Goal: Task Accomplishment & Management: Manage account settings

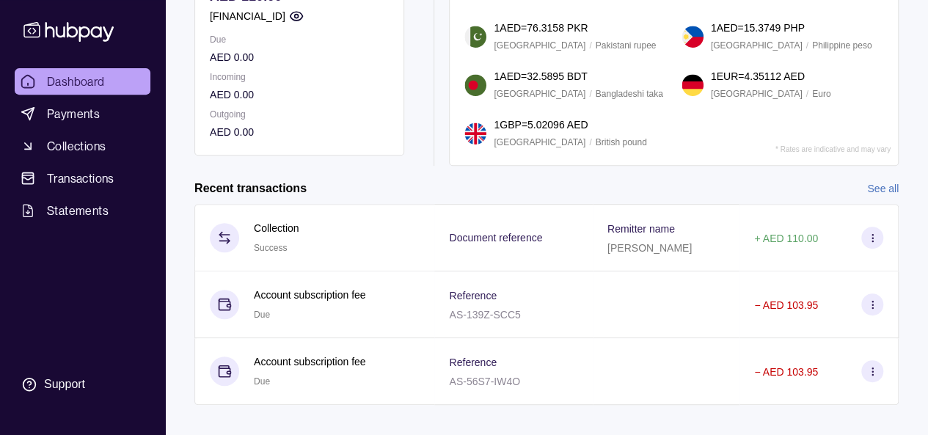
scroll to position [263, 0]
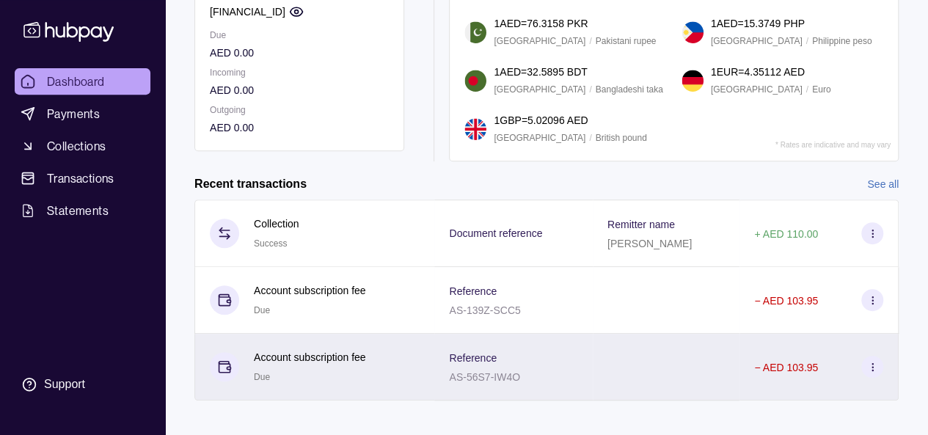
click at [374, 356] on div "Account subscription fee Due" at bounding box center [315, 367] width 210 height 36
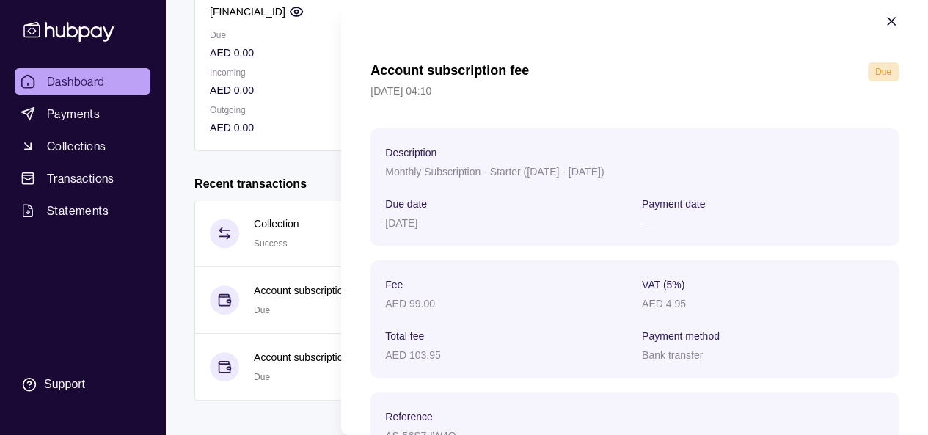
scroll to position [24, 0]
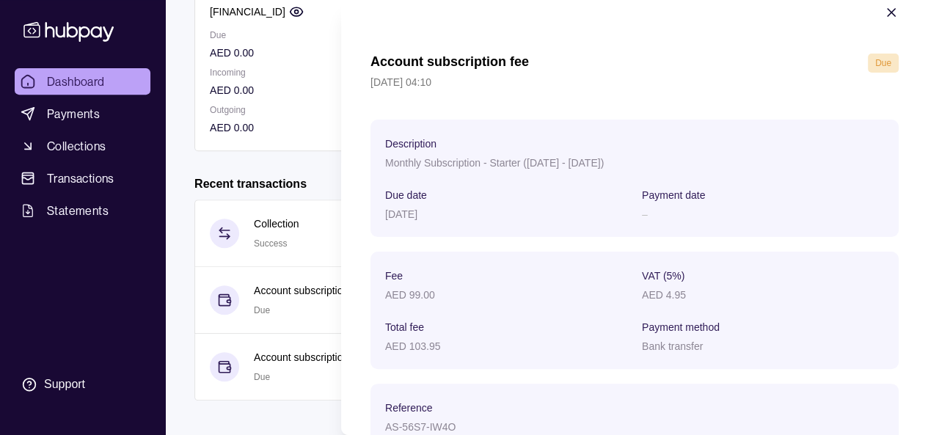
click at [875, 66] on span "Due" at bounding box center [883, 63] width 16 height 10
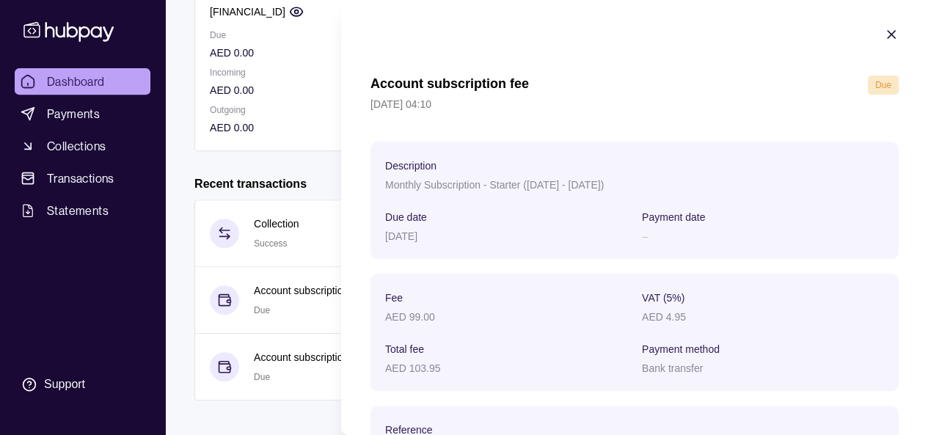
scroll to position [0, 0]
click at [884, 34] on icon "button" at bounding box center [891, 36] width 15 height 15
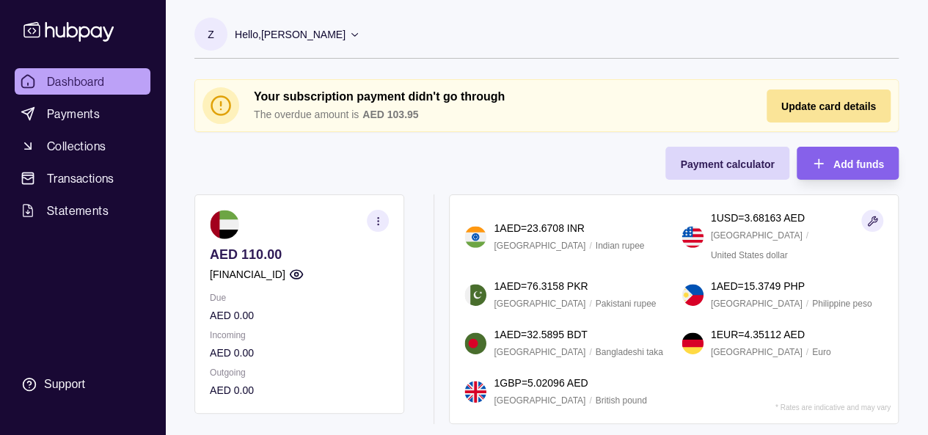
click at [815, 112] on div "Update card details" at bounding box center [829, 106] width 95 height 18
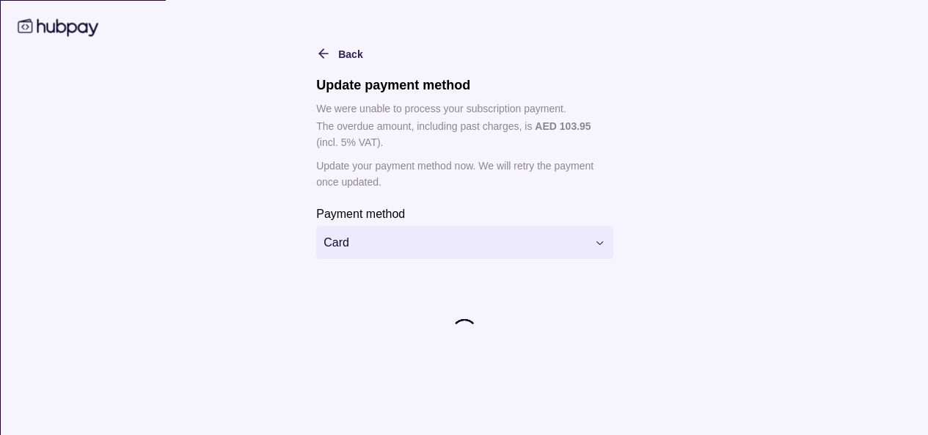
click at [531, 239] on html "Dashboard Payments Collections Transactions Statements Support Z Hello, Zenab […" at bounding box center [464, 355] width 928 height 710
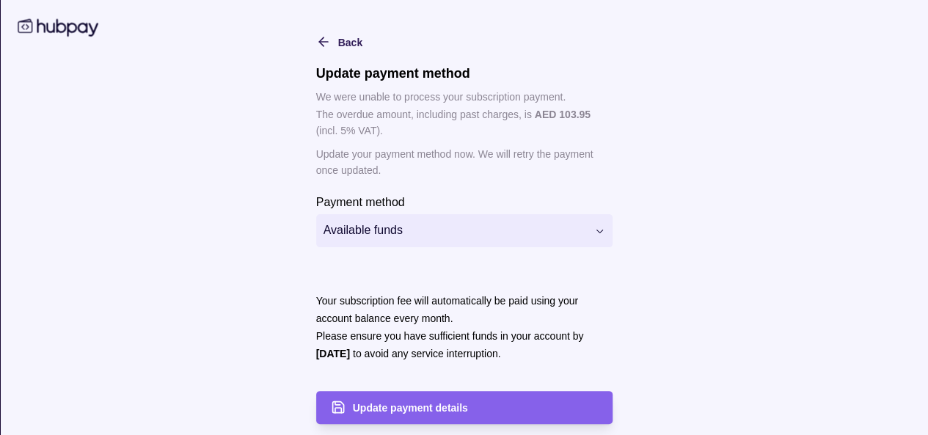
scroll to position [15, 0]
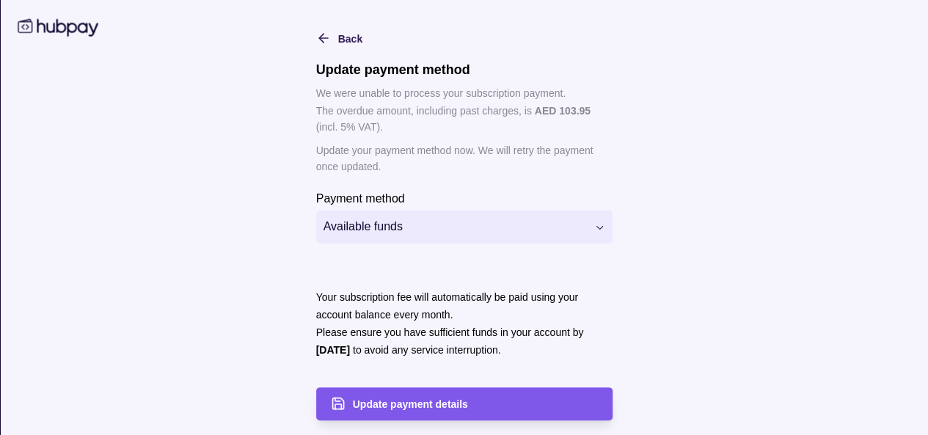
click at [445, 399] on span "Update payment details" at bounding box center [409, 405] width 115 height 12
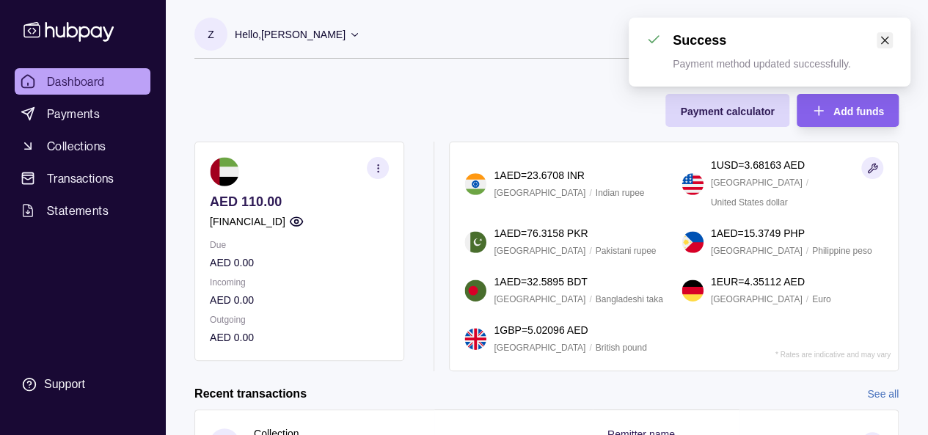
click at [890, 40] on link "Close" at bounding box center [885, 40] width 16 height 16
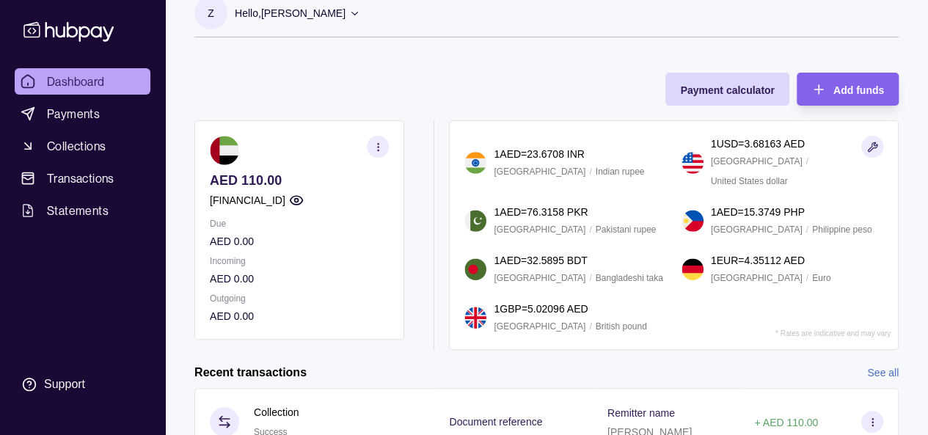
scroll to position [0, 0]
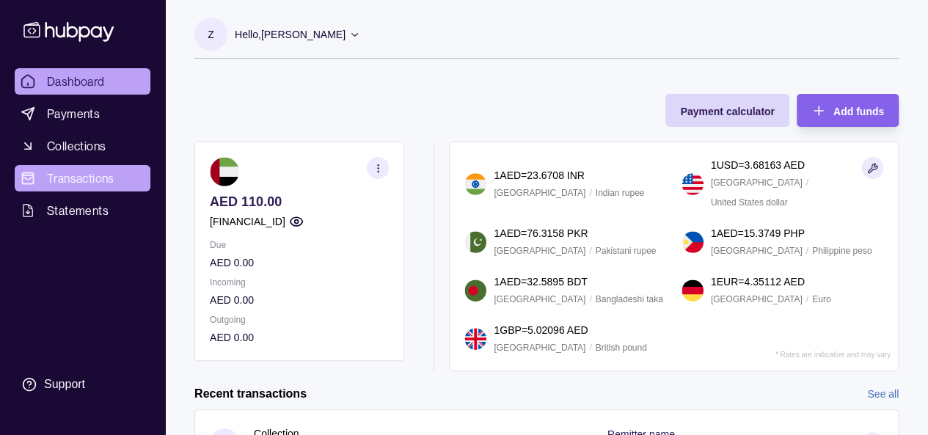
click at [79, 177] on span "Transactions" at bounding box center [81, 179] width 68 height 18
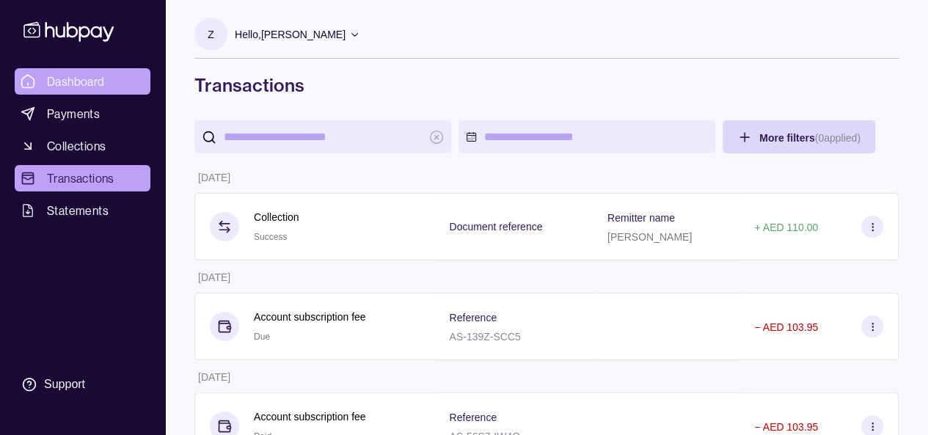
click at [81, 84] on span "Dashboard" at bounding box center [76, 82] width 58 height 18
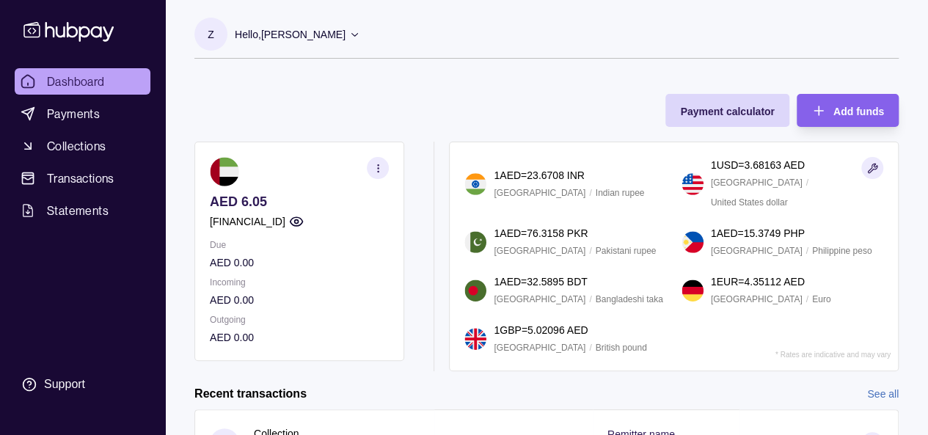
click at [301, 39] on p "Hello, [PERSON_NAME]" at bounding box center [290, 34] width 111 height 16
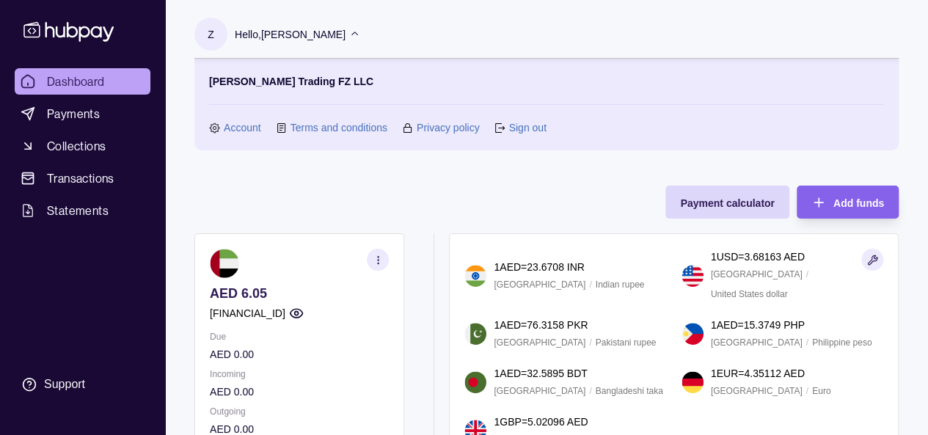
click at [548, 125] on div "Account Terms and conditions Privacy policy Sign out" at bounding box center [546, 128] width 675 height 16
click at [538, 127] on link "Sign out" at bounding box center [527, 128] width 37 height 16
